Goal: Task Accomplishment & Management: Manage account settings

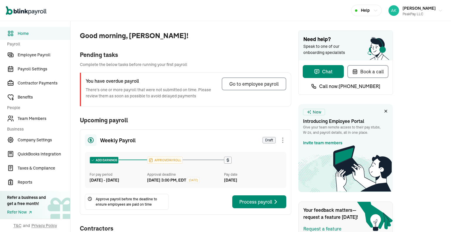
scroll to position [38, 0]
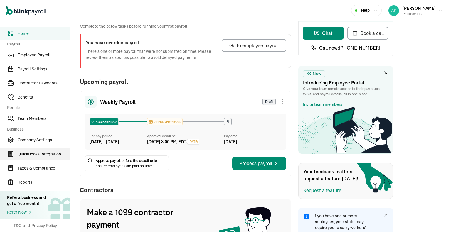
click at [1, 159] on link "QuickBooks Integration" at bounding box center [35, 154] width 70 height 13
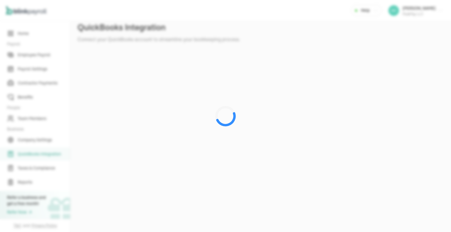
click at [174, 22] on div at bounding box center [225, 116] width 451 height 232
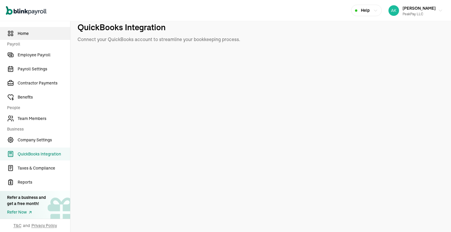
click at [27, 39] on link "Home" at bounding box center [35, 33] width 70 height 13
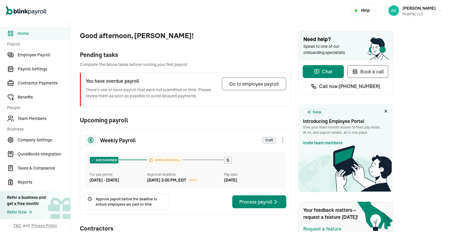
click at [32, 34] on span "Home" at bounding box center [44, 34] width 53 height 6
click at [31, 48] on link "Employee Payroll" at bounding box center [35, 54] width 70 height 13
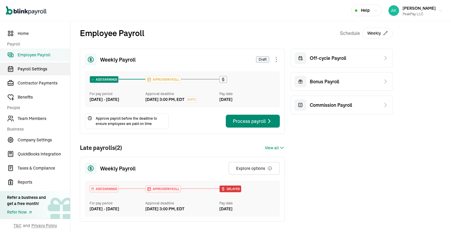
click at [24, 74] on link "Payroll Settings" at bounding box center [35, 69] width 70 height 13
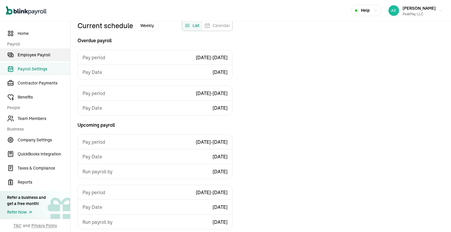
click at [27, 56] on span "Employee Payroll" at bounding box center [44, 55] width 53 height 6
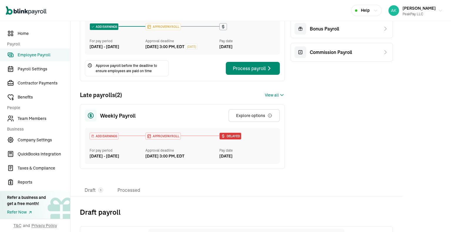
scroll to position [53, 0]
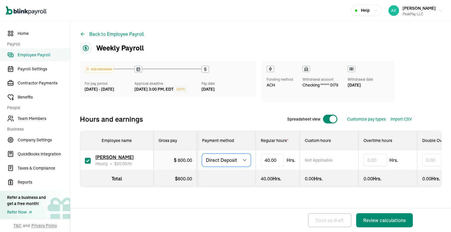
click at [230, 162] on select "Select method Direct Deposit Cash/Check" at bounding box center [226, 160] width 49 height 13
click at [202, 154] on select "Select method Direct Deposit Cash/Check" at bounding box center [226, 160] width 49 height 13
click at [240, 158] on select "Select method Direct Deposit Cash/Check" at bounding box center [226, 160] width 49 height 13
select select "direct_deposit"
click at [202, 154] on select "Select method Direct Deposit Cash/Check" at bounding box center [226, 160] width 49 height 13
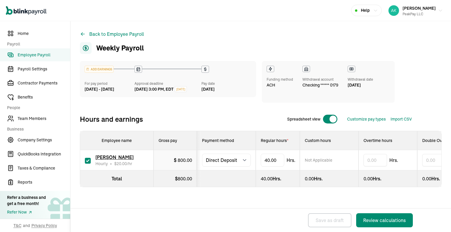
click at [272, 84] on span "ACH" at bounding box center [271, 85] width 9 height 6
click at [374, 218] on div "Review calculations" at bounding box center [384, 220] width 43 height 7
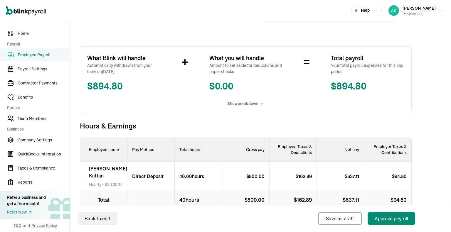
scroll to position [109, 0]
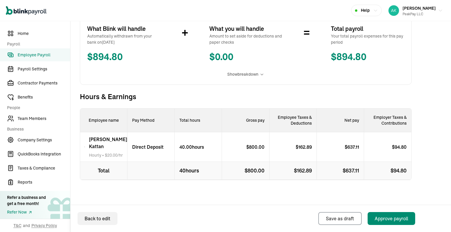
click at [80, 146] on div "[PERSON_NAME] Hourly • $ 20.00 /hr" at bounding box center [103, 147] width 47 height 30
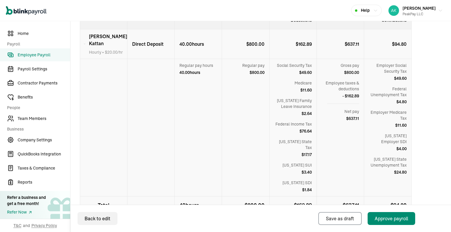
scroll to position [0, 0]
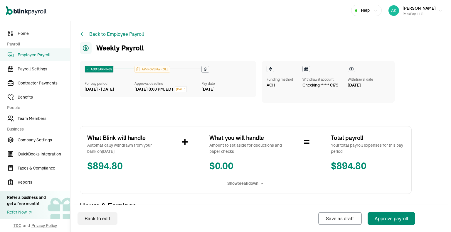
click at [185, 89] on span "[DATE]" at bounding box center [180, 89] width 9 height 4
click at [323, 86] on span "checking ****** 0179" at bounding box center [321, 85] width 36 height 5
click at [318, 87] on span "checking ****** 0179" at bounding box center [321, 85] width 36 height 5
click at [351, 70] on icon at bounding box center [352, 69] width 4 height 2
click at [80, 35] on icon at bounding box center [83, 34] width 6 height 6
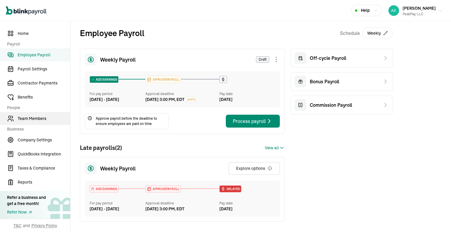
click at [41, 118] on span "Team Members" at bounding box center [44, 119] width 53 height 6
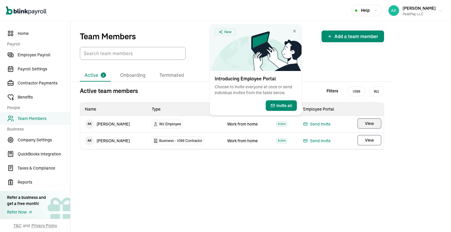
click at [362, 125] on button "View" at bounding box center [370, 123] width 24 height 11
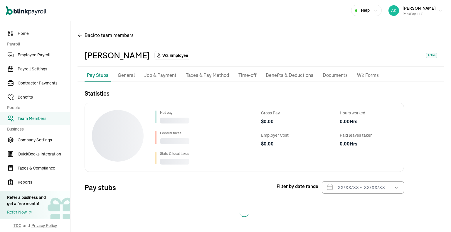
scroll to position [2, 0]
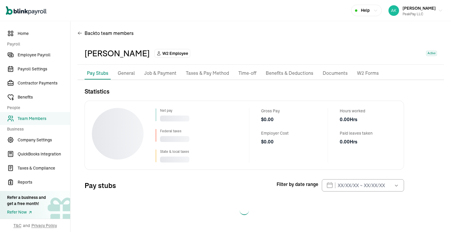
select select "2025"
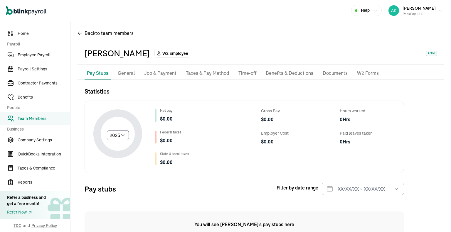
scroll to position [28, 0]
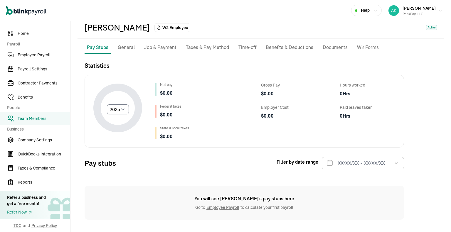
click at [122, 45] on p "General" at bounding box center [126, 48] width 17 height 8
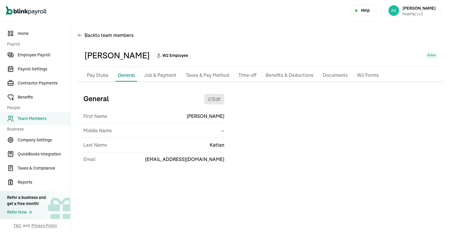
scroll to position [0, 0]
click at [151, 75] on p "Job & Payment" at bounding box center [160, 76] width 32 height 8
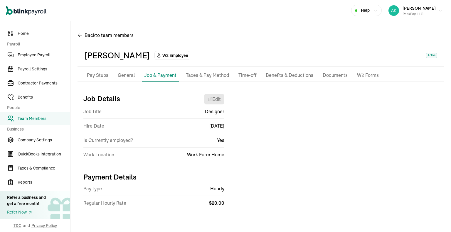
click at [205, 76] on p "Taxes & Pay Method" at bounding box center [207, 76] width 43 height 8
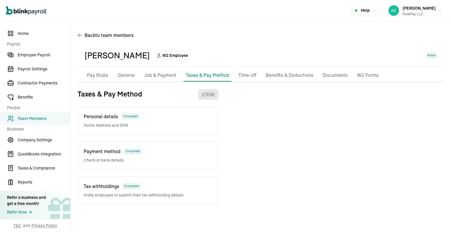
click at [116, 154] on span "Payment method" at bounding box center [102, 151] width 37 height 7
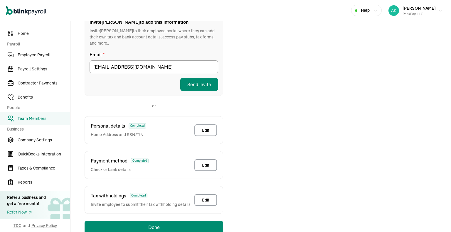
scroll to position [111, 0]
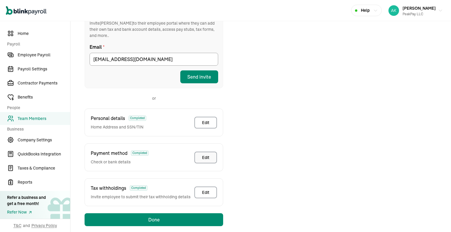
click at [208, 155] on div "Edit" at bounding box center [205, 158] width 7 height 6
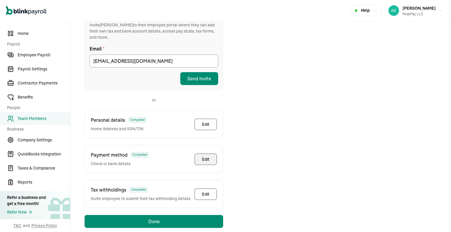
scroll to position [69, 0]
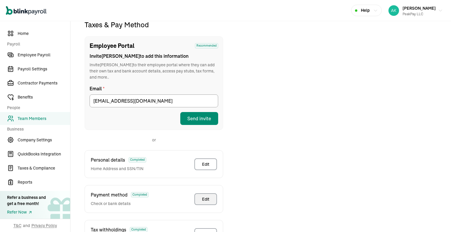
click at [210, 194] on button "Edit" at bounding box center [205, 200] width 23 height 12
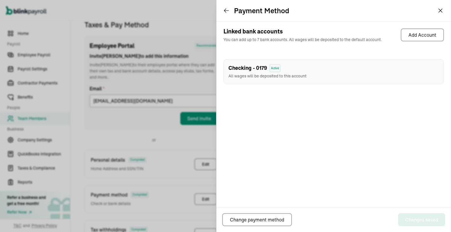
scroll to position [92, 0]
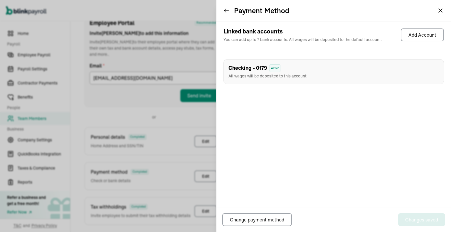
click at [380, 69] on div "Checking - 0179 Active All wages will be deposited to this account" at bounding box center [334, 71] width 221 height 25
click at [286, 73] on div "Checking - 0179 Active All wages will be deposited to this account" at bounding box center [268, 71] width 78 height 15
click at [277, 77] on span "All wages will be deposited to this account" at bounding box center [268, 75] width 78 height 5
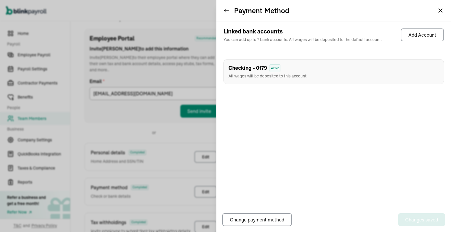
scroll to position [69, 0]
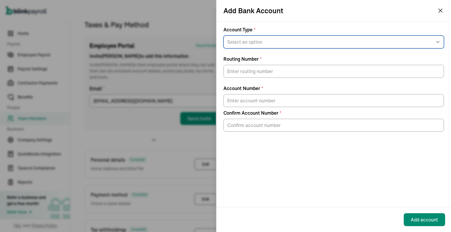
click at [314, 45] on select "Select an option Savings Checking" at bounding box center [334, 42] width 221 height 13
select select "Checking"
click at [224, 36] on select "Select an option Savings Checking" at bounding box center [334, 42] width 221 height 13
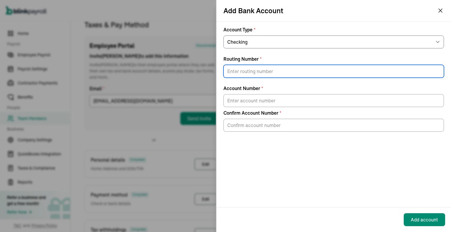
click at [242, 70] on input "Routing Number *" at bounding box center [334, 71] width 221 height 13
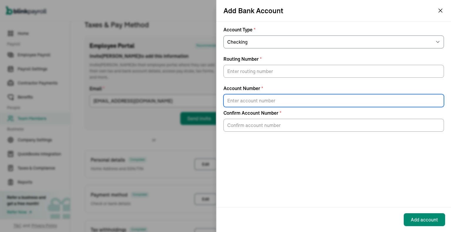
click at [263, 104] on input "Account Number *" at bounding box center [334, 100] width 221 height 13
paste input "[CREDIT_CARD_NUMBER]"
type input "[CREDIT_CARD_NUMBER]"
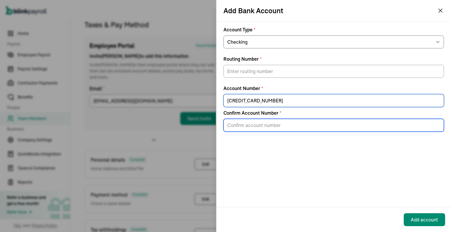
click at [268, 122] on input "Confirm Account Number *" at bounding box center [334, 125] width 221 height 13
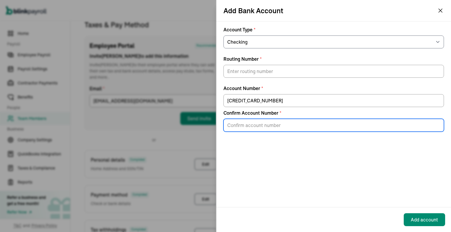
paste input "[CREDIT_CARD_NUMBER]"
type input "[CREDIT_CARD_NUMBER]"
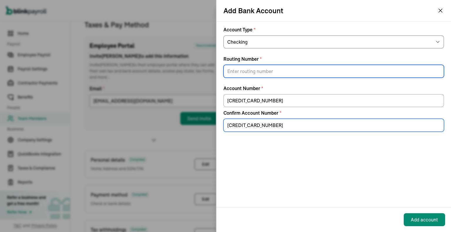
click at [275, 76] on input "Routing Number *" at bounding box center [334, 71] width 221 height 13
paste input "091017138"
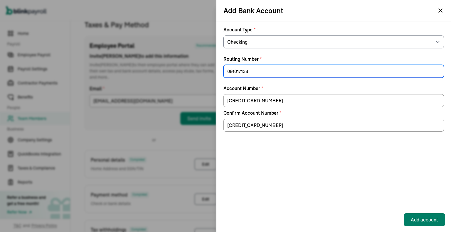
type input "091017138"
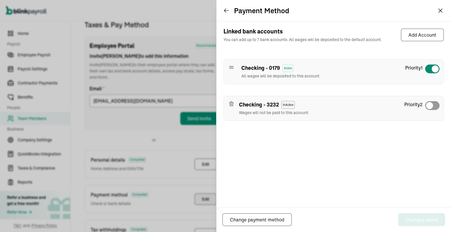
click at [430, 71] on div at bounding box center [432, 68] width 15 height 9
click at [430, 103] on span at bounding box center [429, 105] width 7 height 7
checkbox input "true"
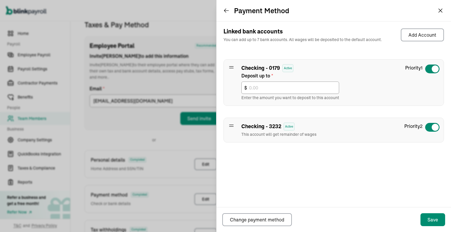
click at [431, 67] on div at bounding box center [432, 68] width 15 height 9
checkbox input "false"
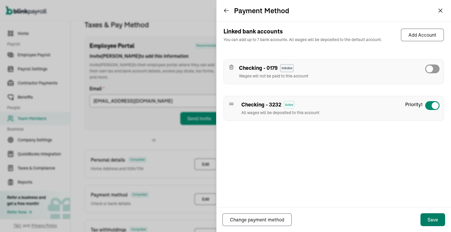
click at [434, 220] on div "Save" at bounding box center [433, 220] width 11 height 7
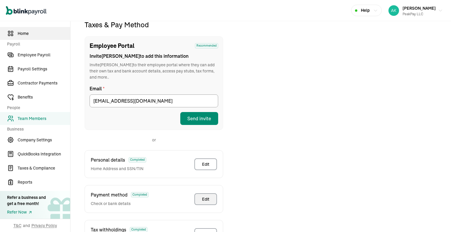
click at [36, 36] on span "Home" at bounding box center [44, 34] width 53 height 6
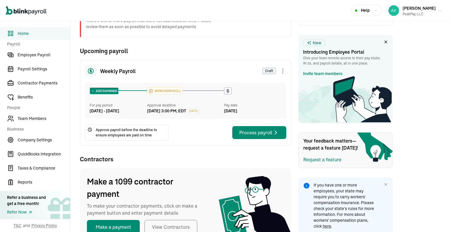
scroll to position [33, 0]
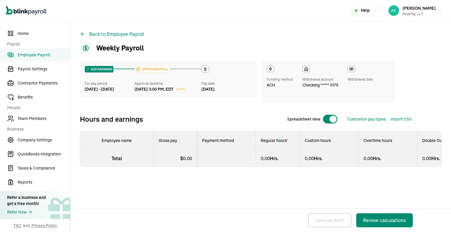
select select "direct_deposit"
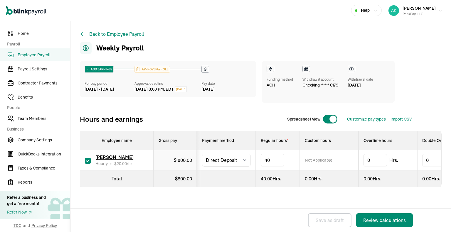
type input "4"
type input "50"
click at [283, 193] on div "ADD EARNINGS For pay period [DATE] - [DATE] APPROVE PAYROLL Approval deadline […" at bounding box center [261, 136] width 362 height 150
click at [389, 215] on button "Review calculations" at bounding box center [384, 221] width 57 height 14
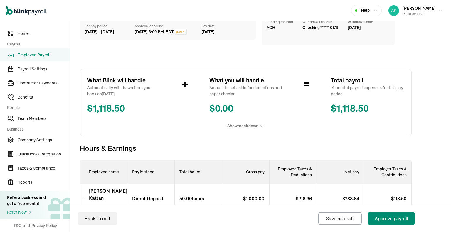
scroll to position [109, 0]
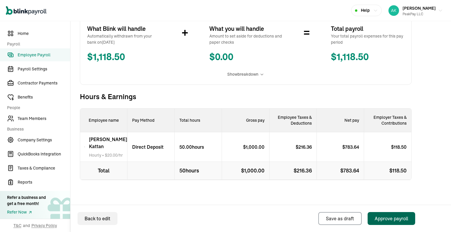
click at [390, 215] on button "Approve payroll" at bounding box center [392, 218] width 48 height 13
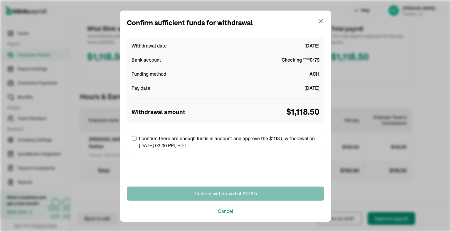
click at [196, 138] on label "I confirm there are enough funds in account and approve the $1118.5 withdrawal …" at bounding box center [225, 142] width 197 height 24
click at [137, 138] on input "I confirm there are enough funds in account and approve the $1118.5 withdrawal …" at bounding box center [134, 138] width 5 height 5
checkbox input "true"
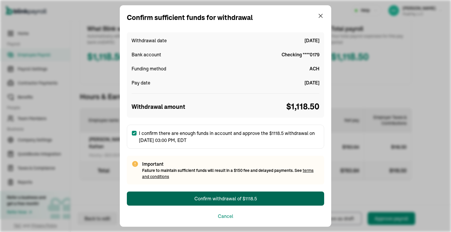
click at [217, 199] on div "Confirm withdrawal of $1118.5" at bounding box center [225, 198] width 63 height 7
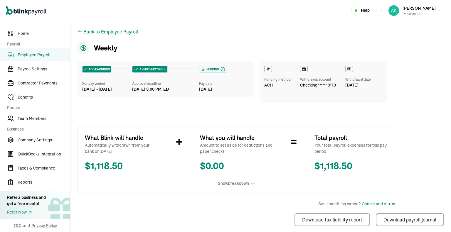
click at [25, 33] on span "Home" at bounding box center [44, 34] width 53 height 6
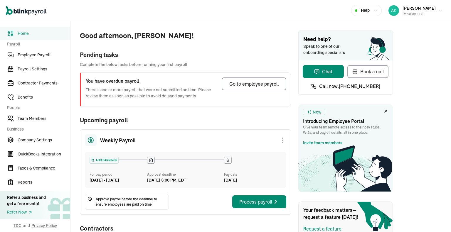
click at [408, 43] on div "Good afternoon, [PERSON_NAME]! Pending tasks Complete the below tasks before ru…" at bounding box center [261, 170] width 381 height 299
